Goal: Transaction & Acquisition: Book appointment/travel/reservation

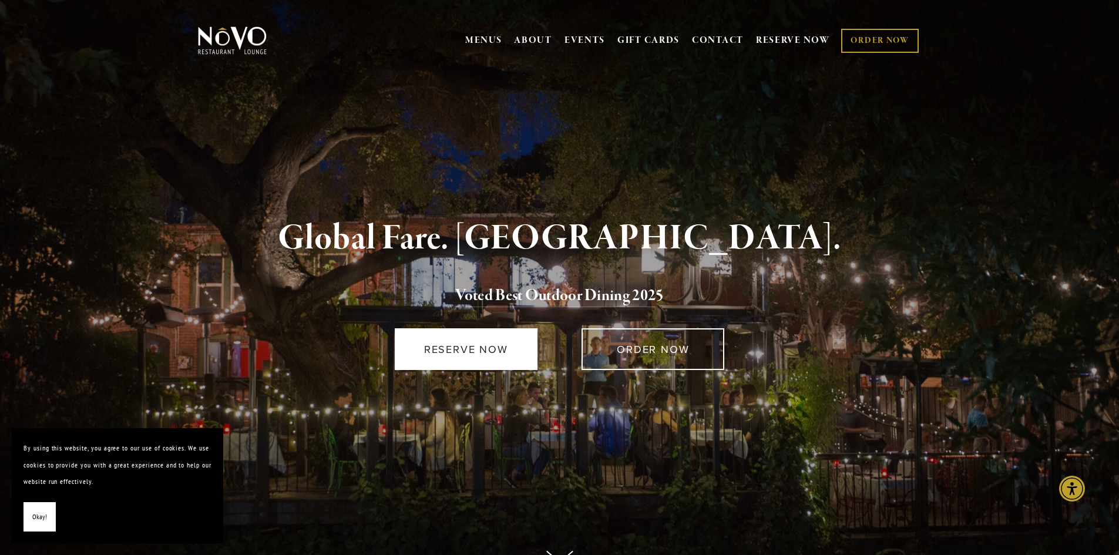
click at [462, 341] on link "RESERVE NOW" at bounding box center [466, 349] width 143 height 42
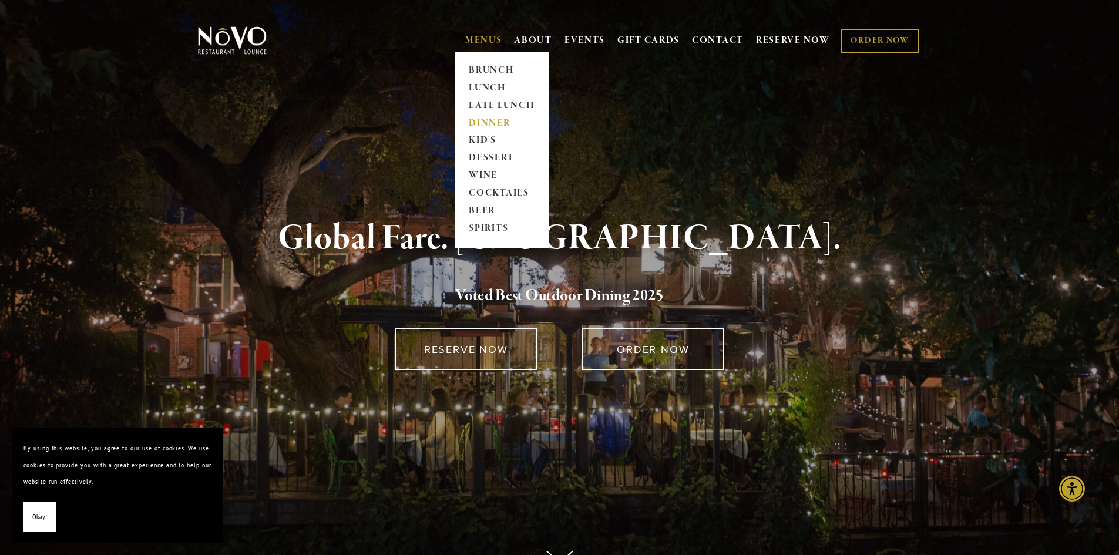
click at [489, 120] on link "DINNER" at bounding box center [501, 124] width 73 height 18
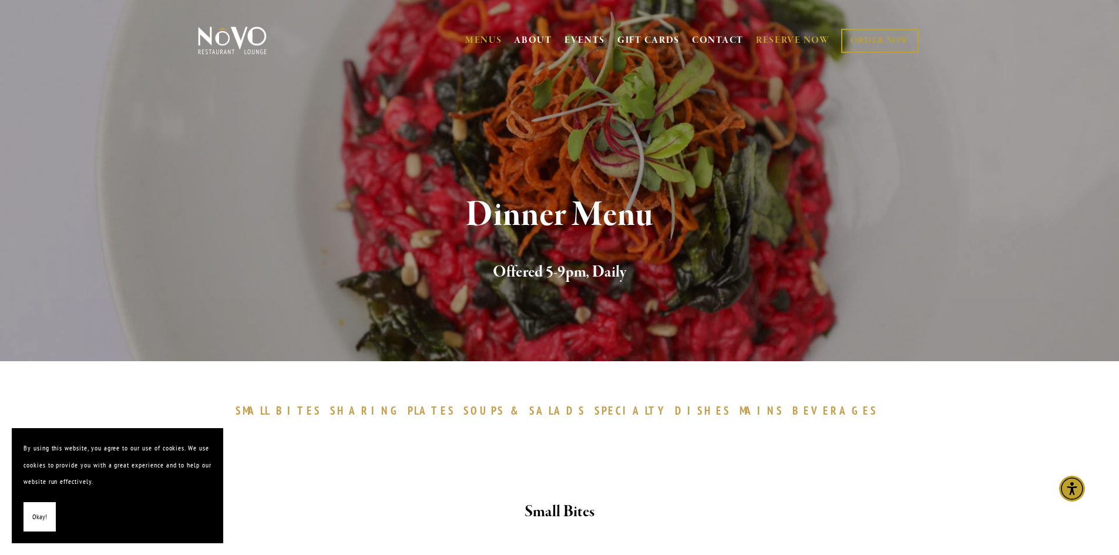
click at [781, 36] on link "RESERVE NOW" at bounding box center [793, 40] width 74 height 22
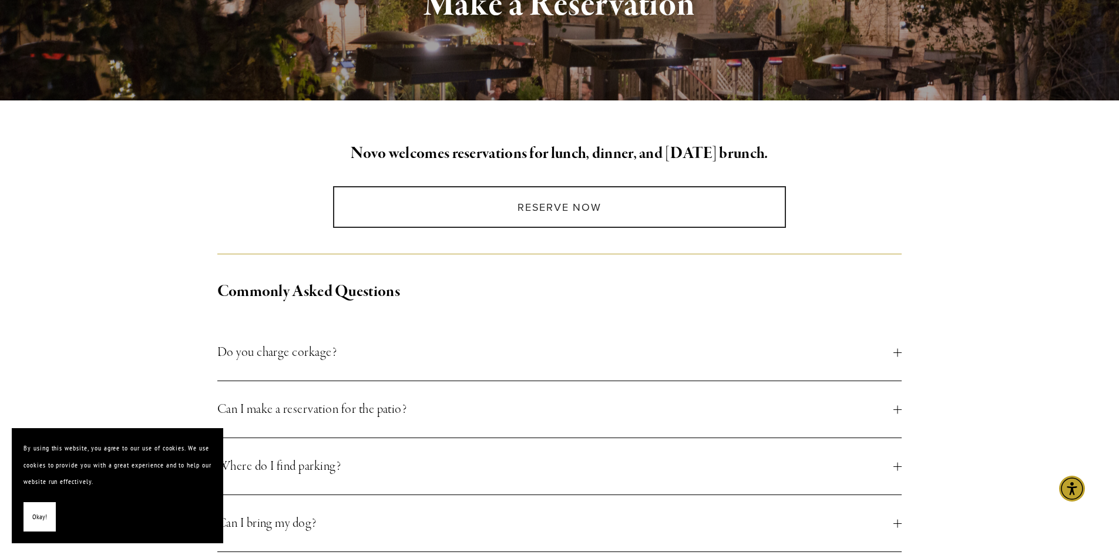
scroll to position [256, 0]
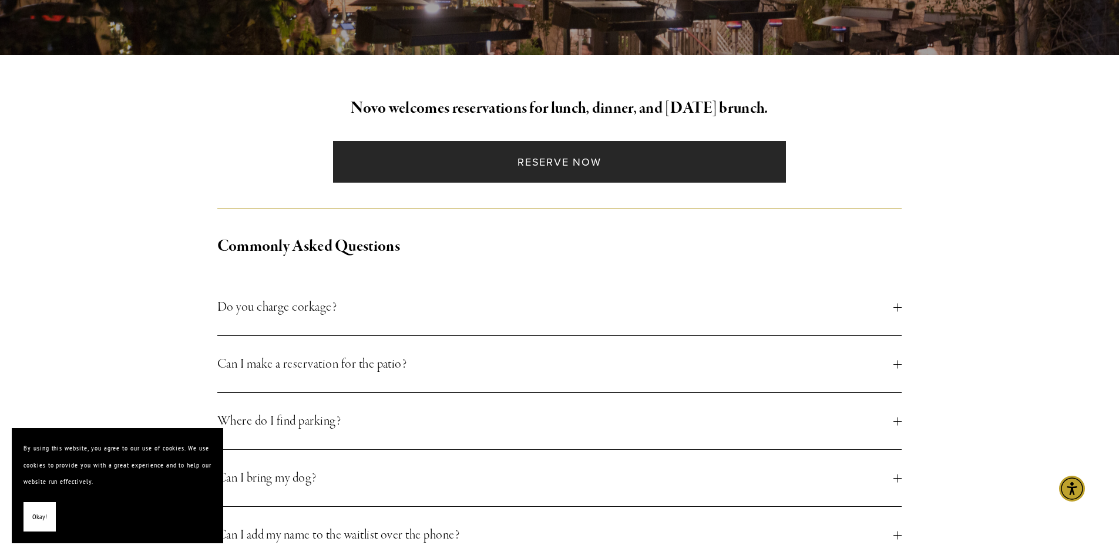
click at [563, 162] on link "Reserve Now" at bounding box center [559, 162] width 453 height 42
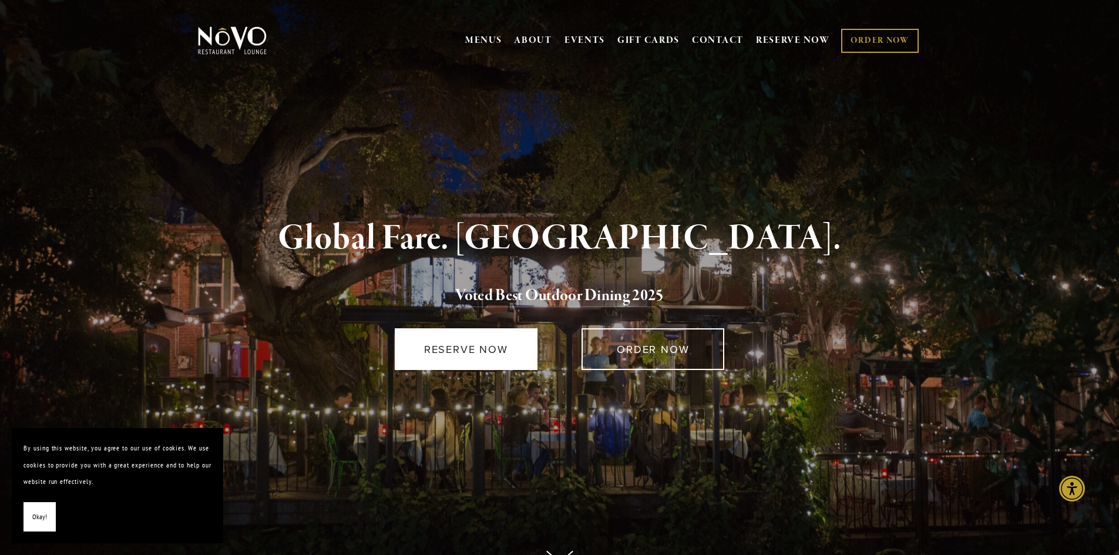
click at [468, 350] on link "RESERVE NOW" at bounding box center [466, 349] width 143 height 42
